Goal: Use online tool/utility: Utilize a website feature to perform a specific function

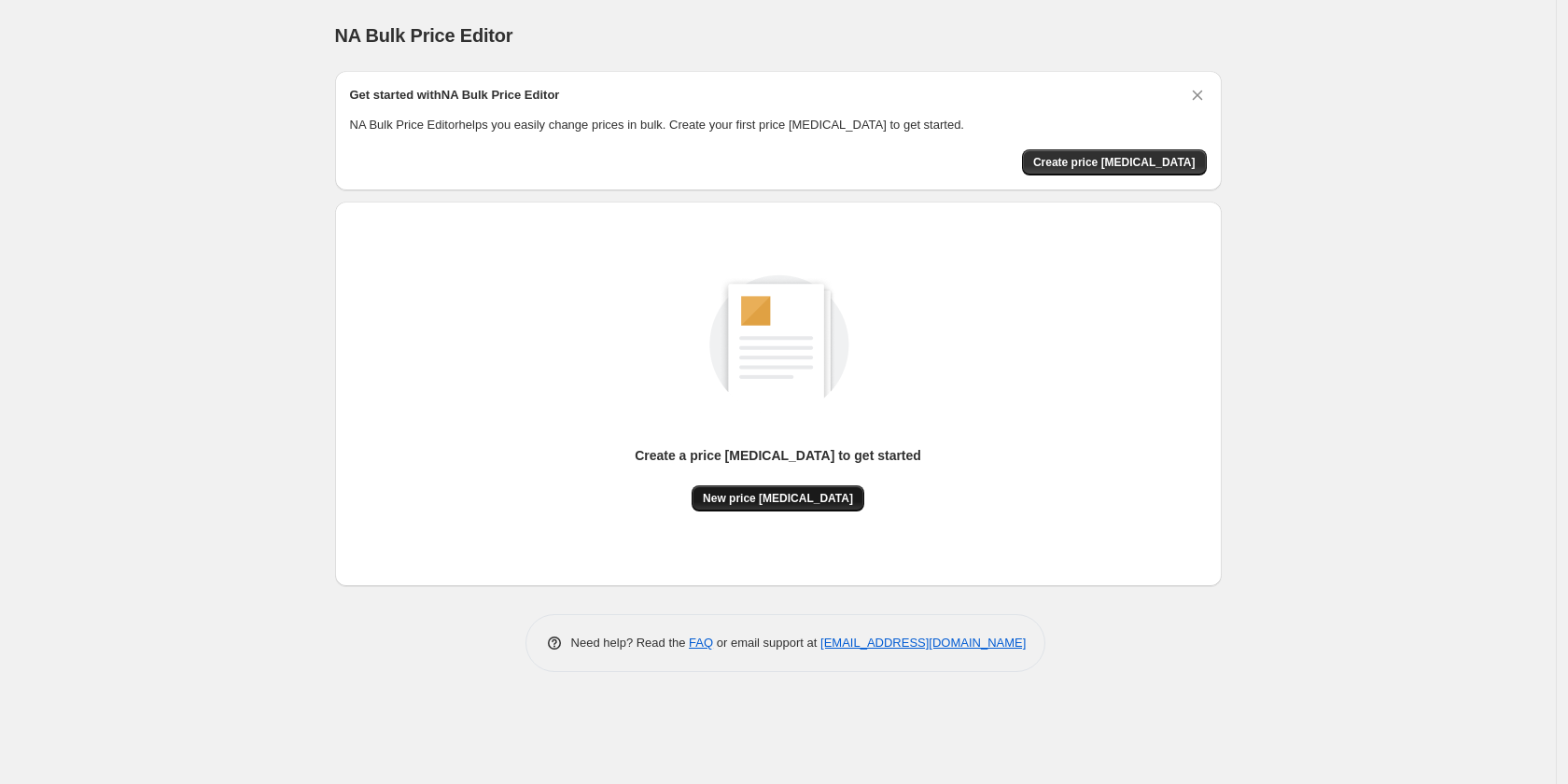
click at [792, 496] on span "New price [MEDICAL_DATA]" at bounding box center [778, 497] width 151 height 15
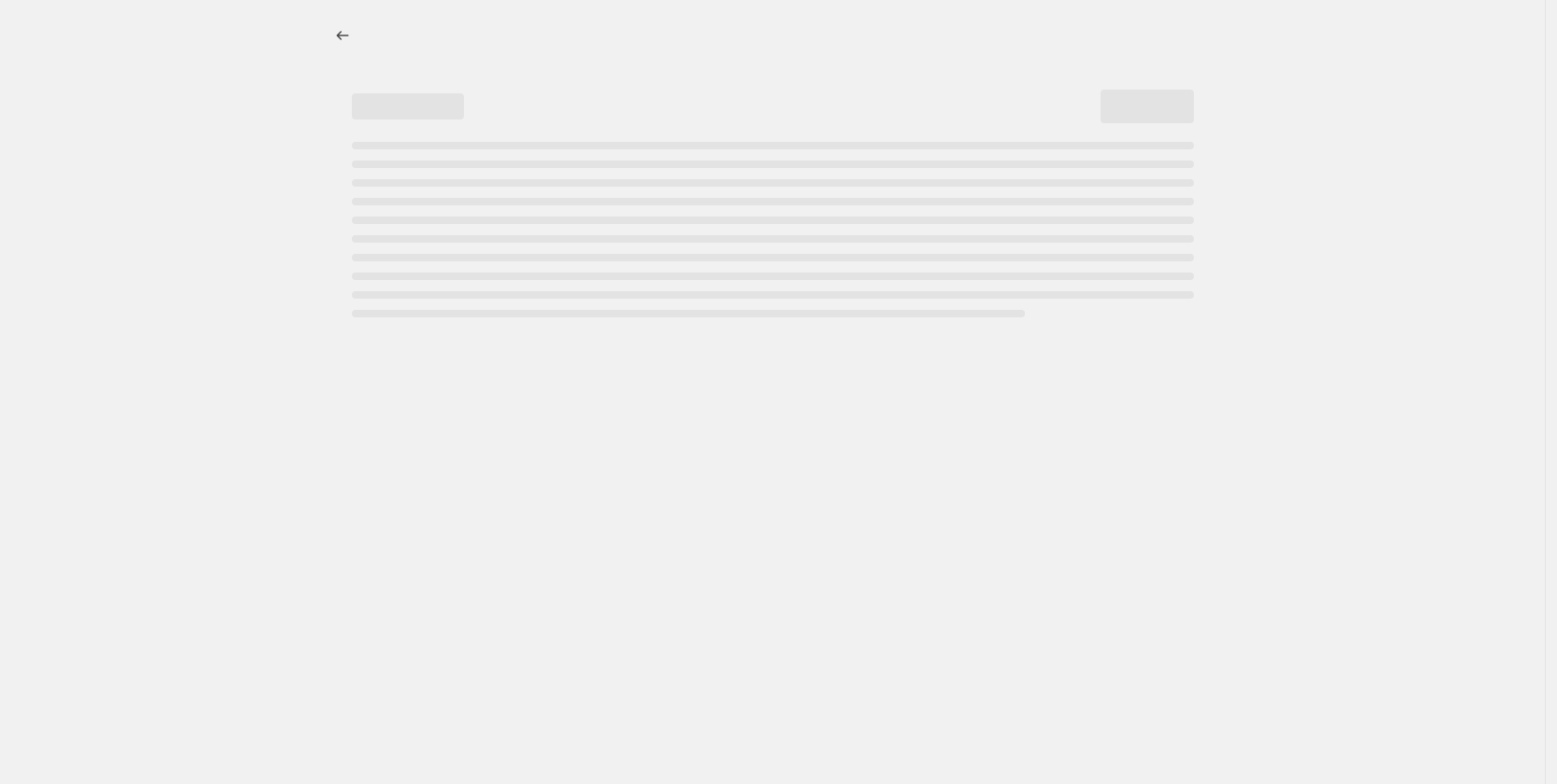
select select "percentage"
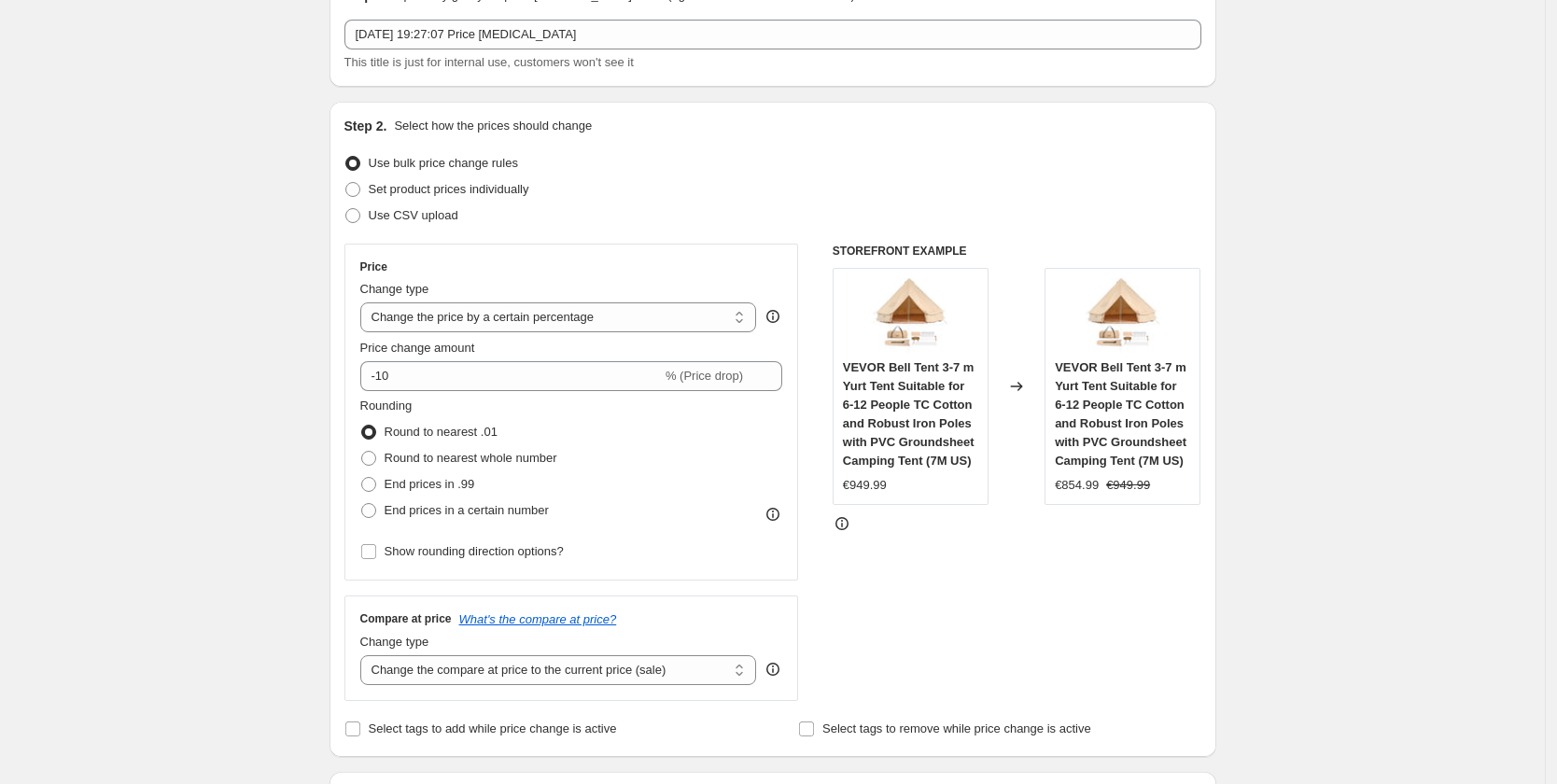
scroll to position [111, 0]
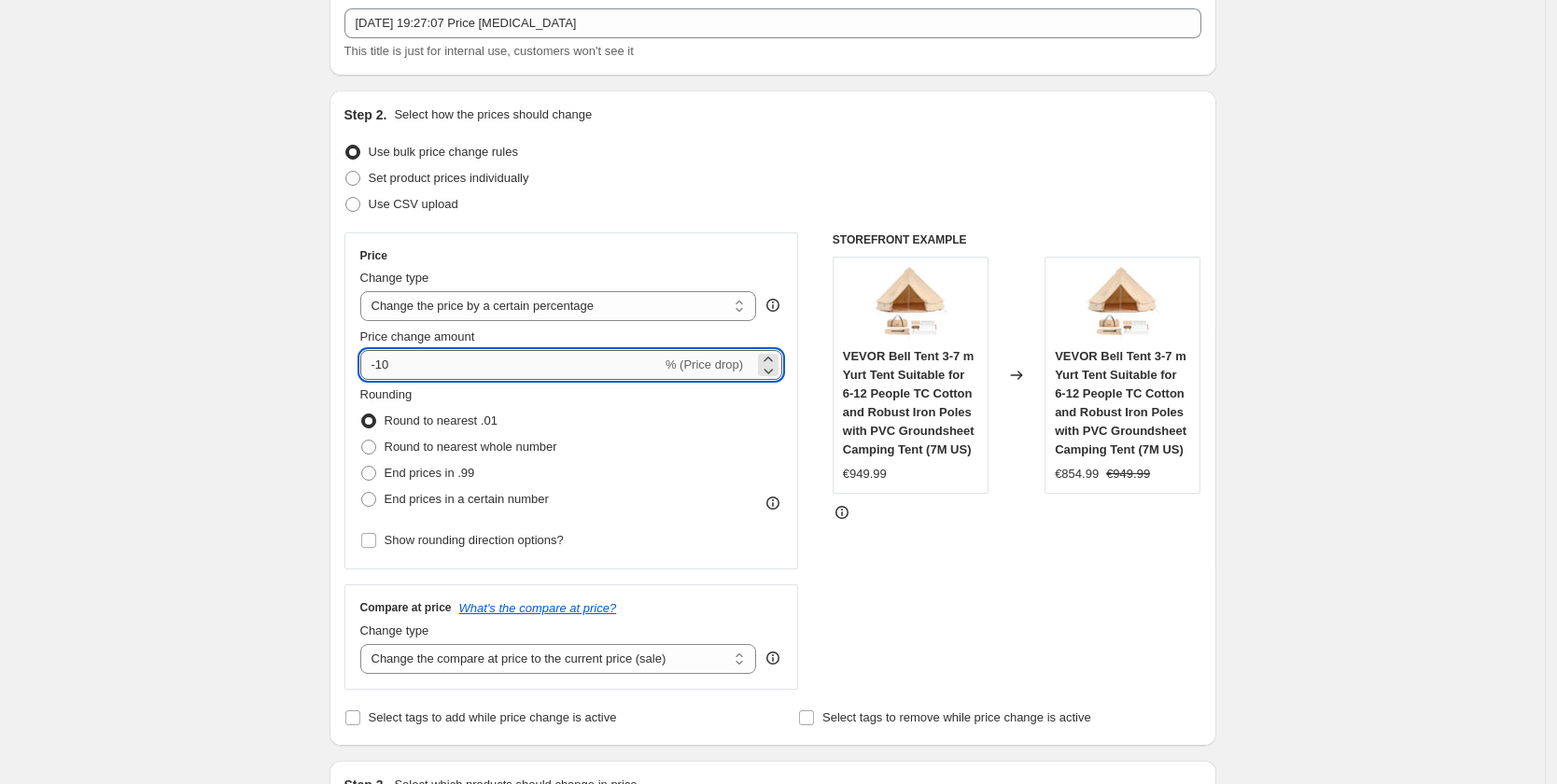
click at [394, 360] on input "-10" at bounding box center [511, 364] width 301 height 30
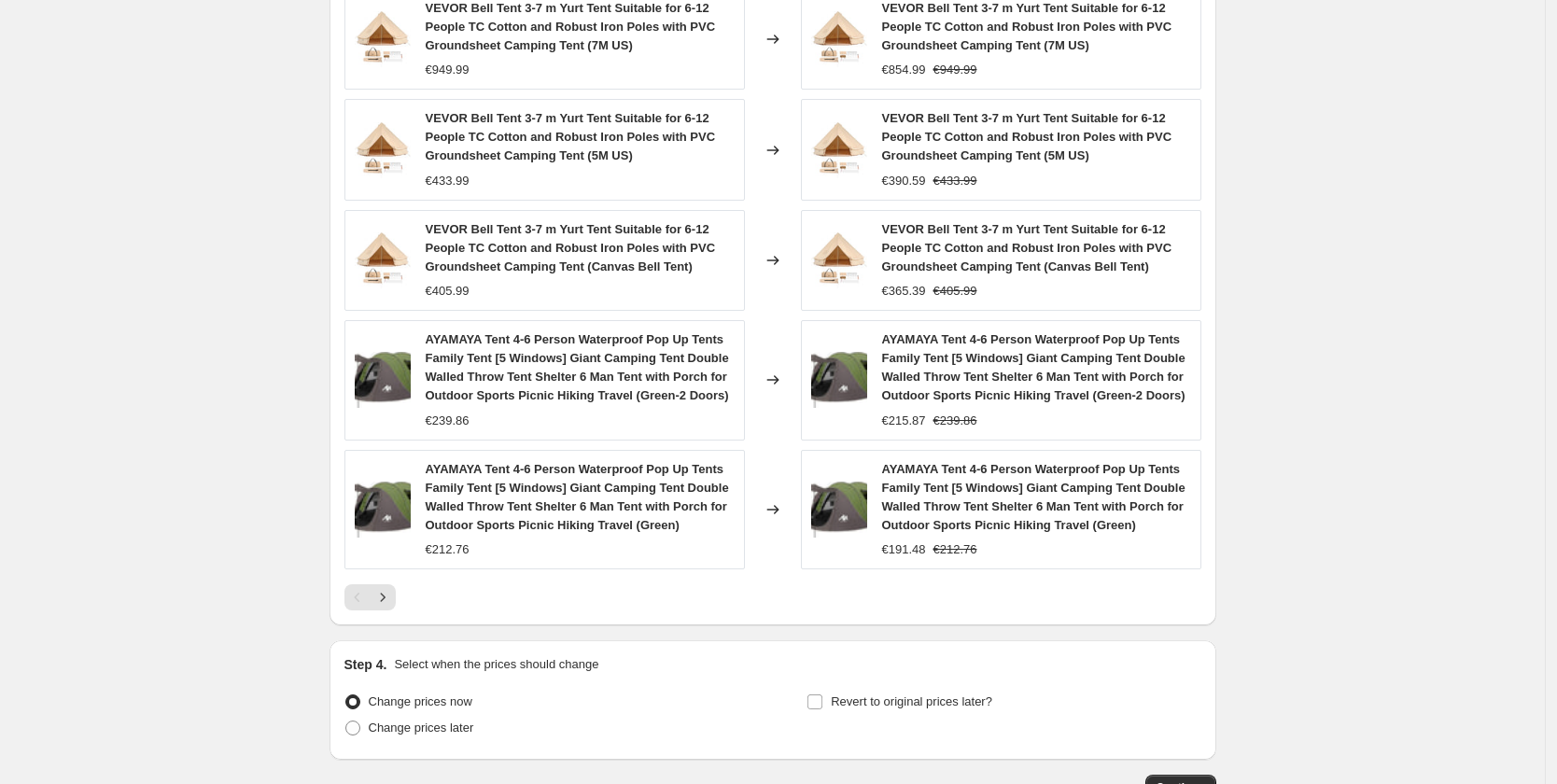
scroll to position [1243, 0]
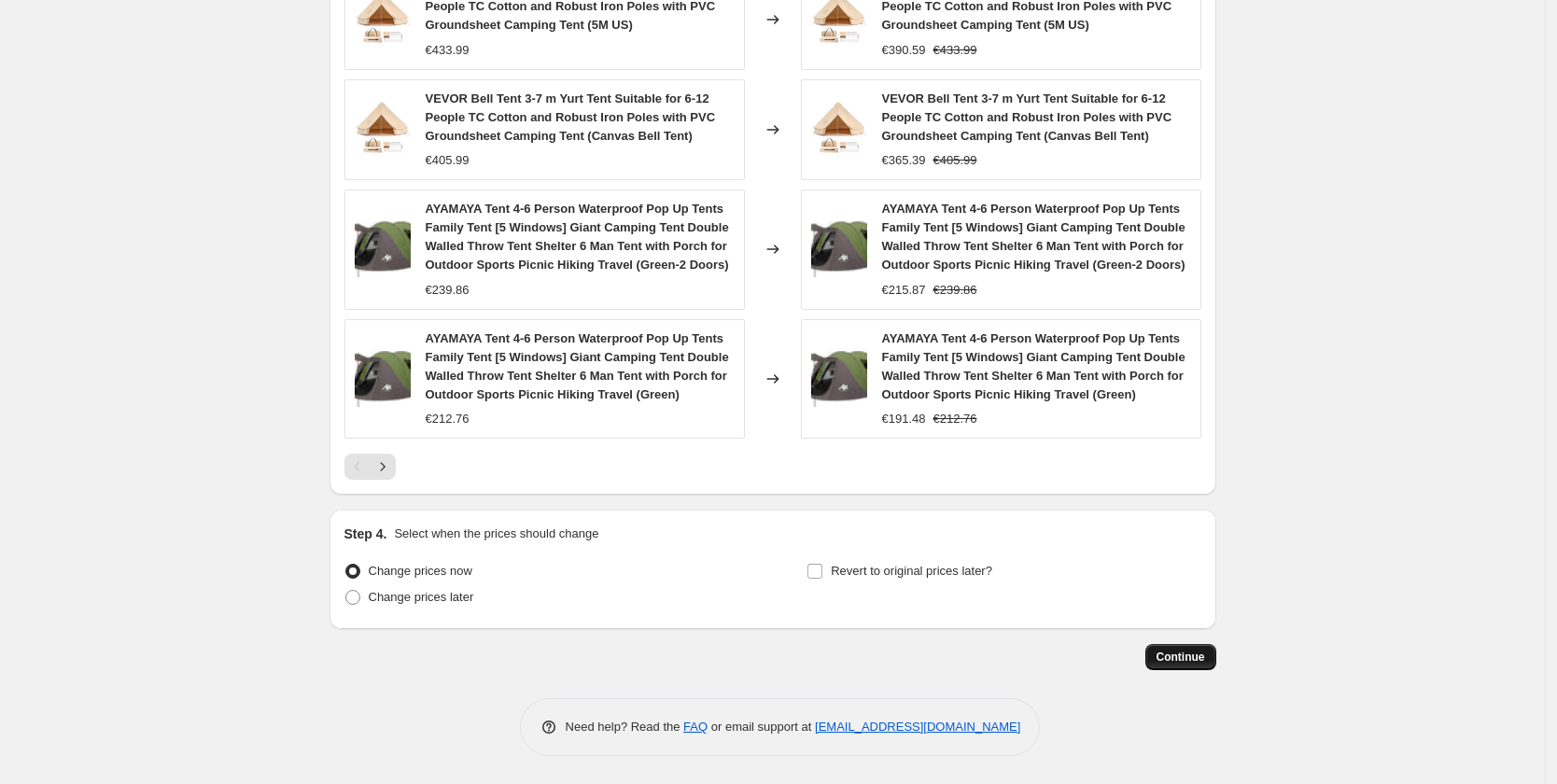
type input "-30"
click at [1180, 653] on span "Continue" at bounding box center [1181, 656] width 49 height 15
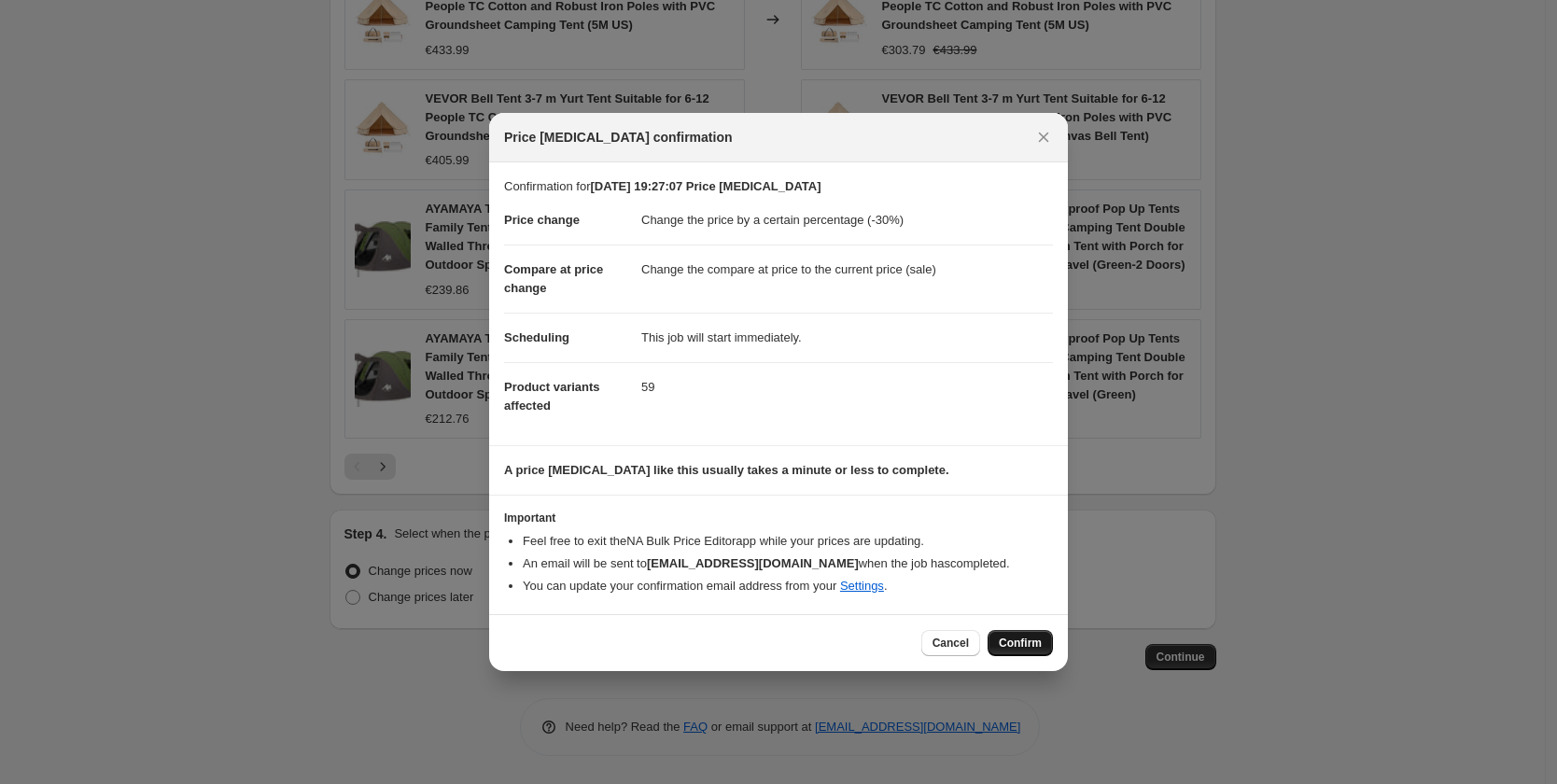
click at [1026, 650] on span "Confirm" at bounding box center [1020, 642] width 43 height 15
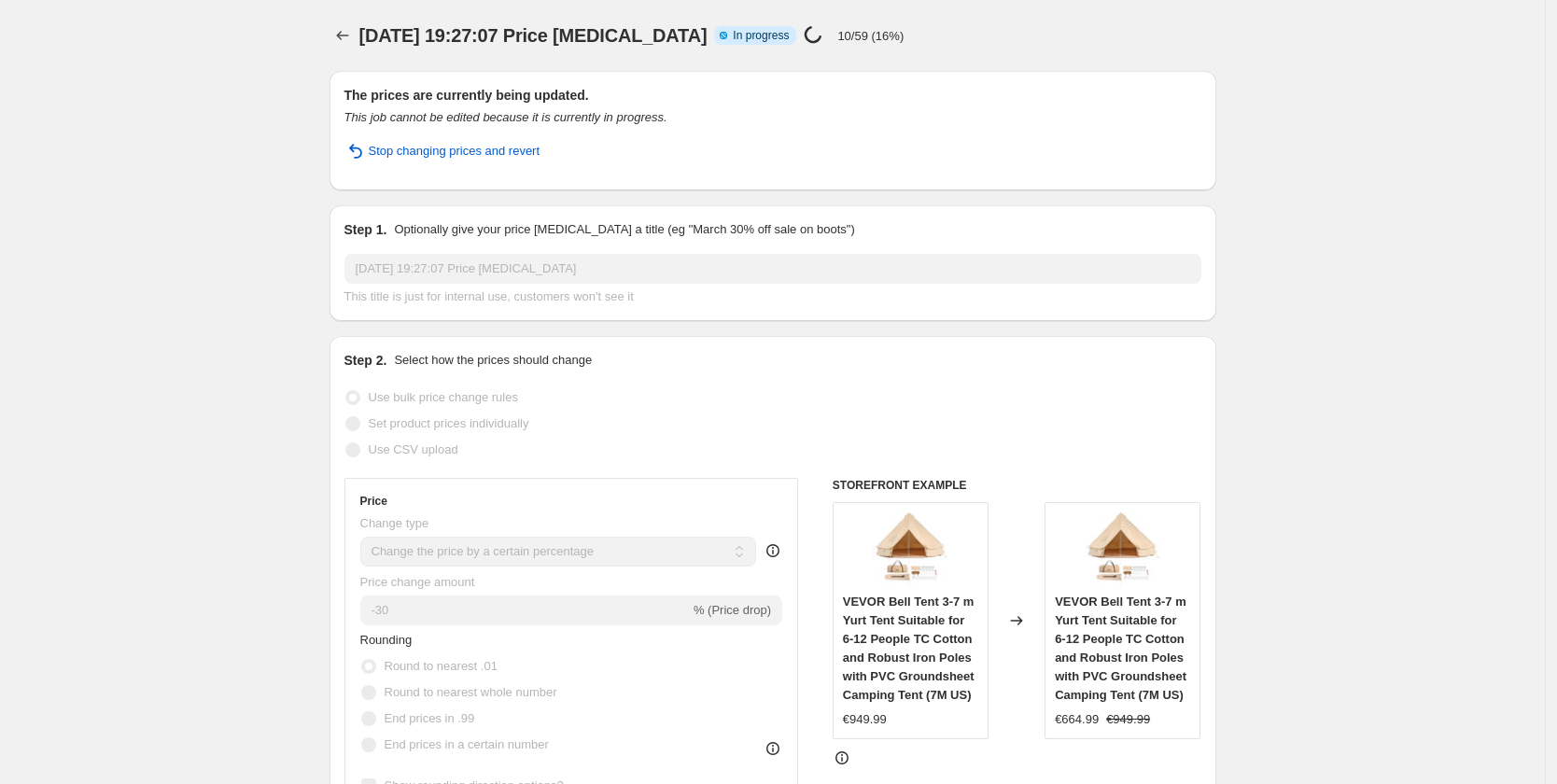
select select "percentage"
